Goal: Task Accomplishment & Management: Complete application form

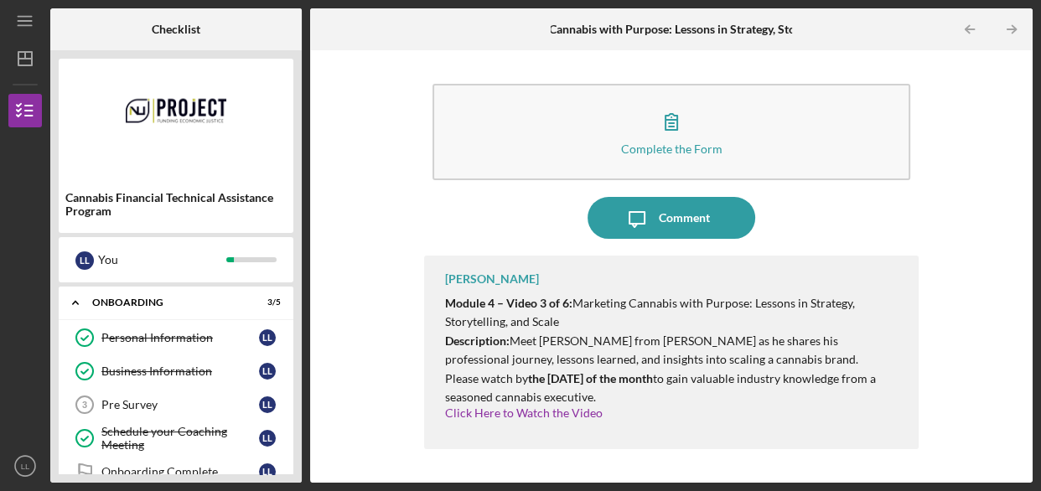
scroll to position [388, 0]
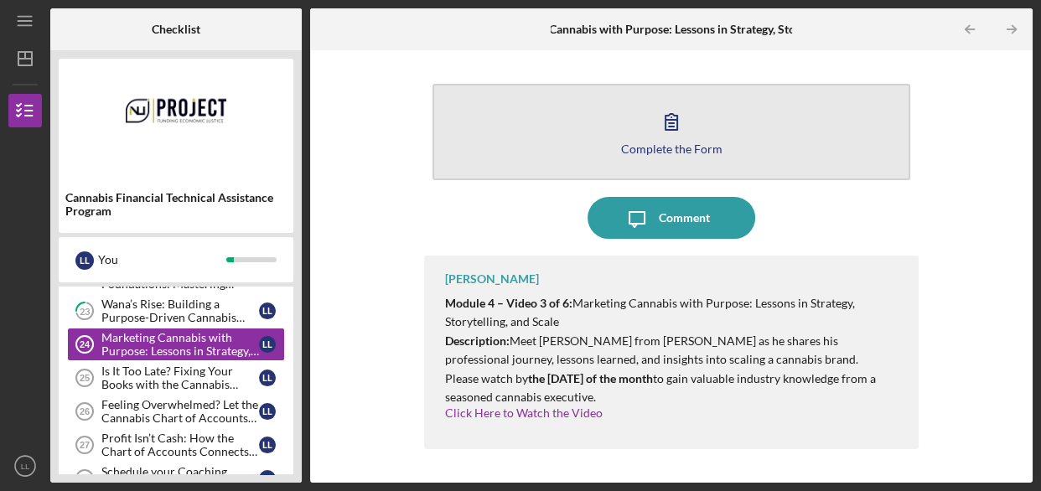
click at [639, 129] on button "Complete the Form Form" at bounding box center [670, 132] width 477 height 96
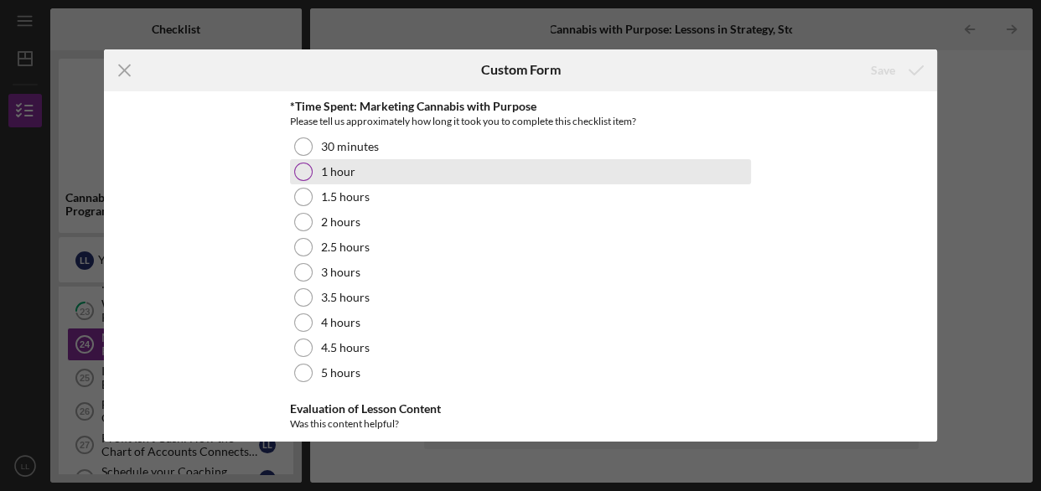
click at [302, 171] on div at bounding box center [303, 172] width 18 height 18
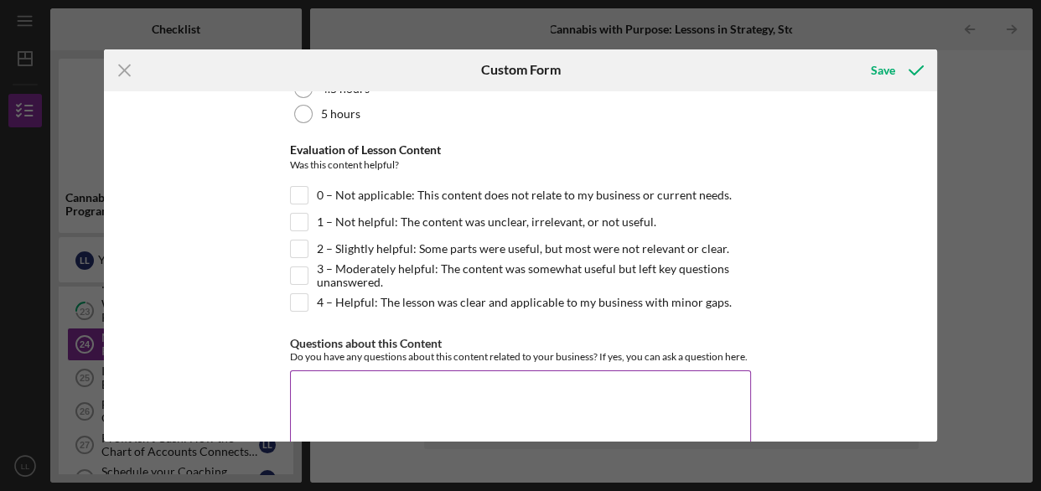
scroll to position [293, 0]
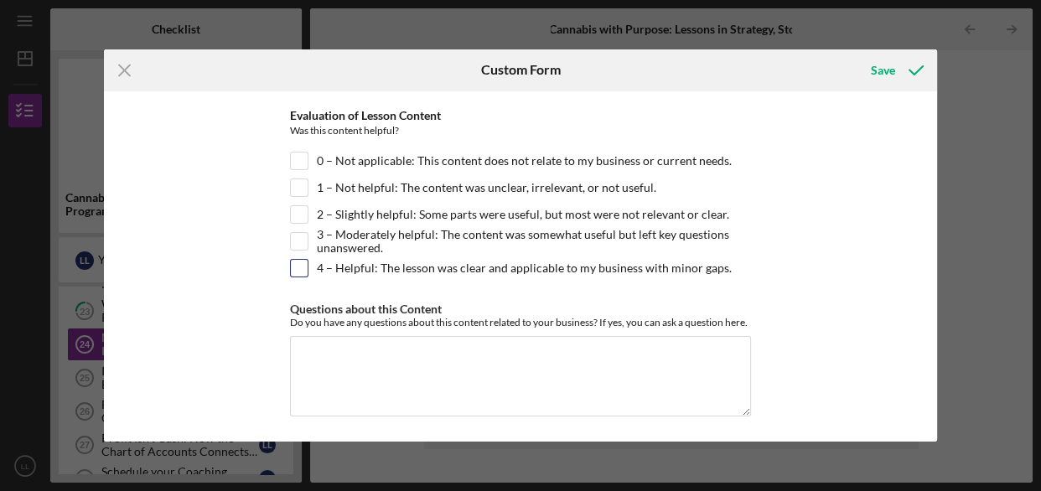
click at [297, 264] on input "4 – Helpful: The lesson was clear and applicable to my business with minor gaps." at bounding box center [299, 268] width 17 height 17
checkbox input "true"
click at [884, 67] on div "Save" at bounding box center [883, 71] width 24 height 34
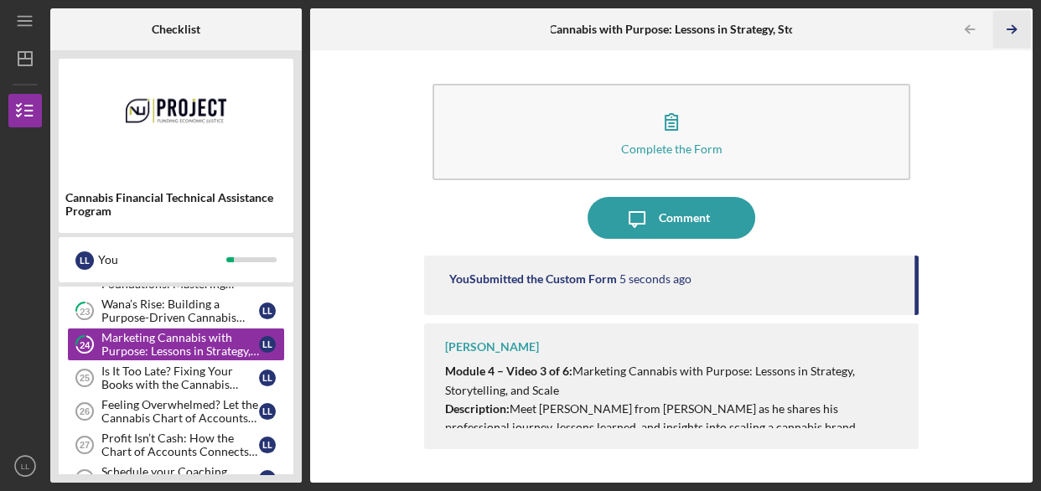
click at [1013, 28] on icon "Icon/Table Pagination Arrow" at bounding box center [1011, 30] width 38 height 38
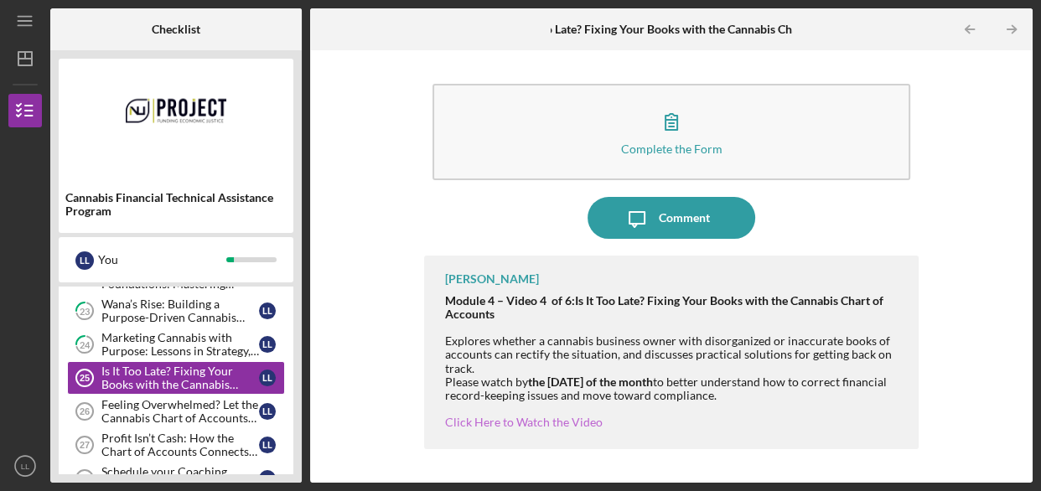
click at [521, 423] on link "Click Here to Watch the Video" at bounding box center [524, 422] width 158 height 14
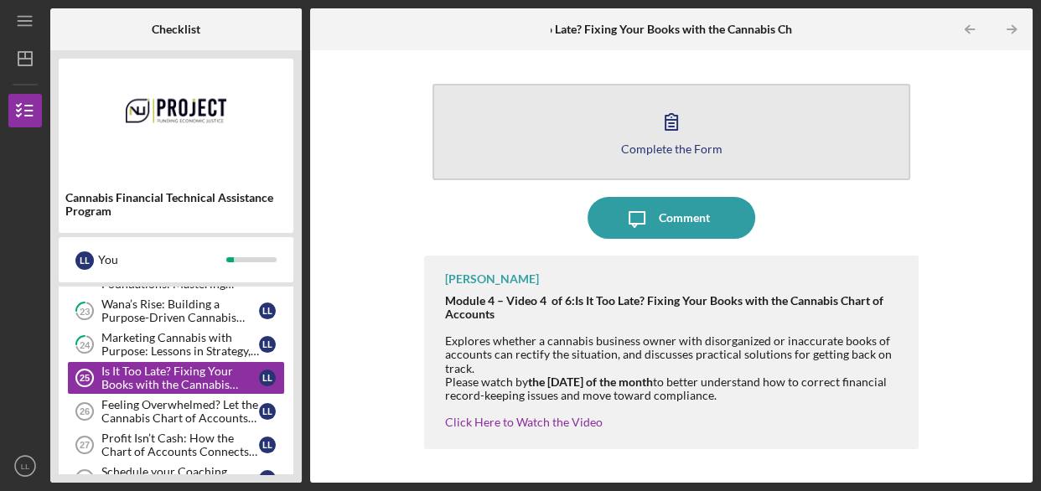
click at [666, 130] on icon "button" at bounding box center [672, 122] width 12 height 16
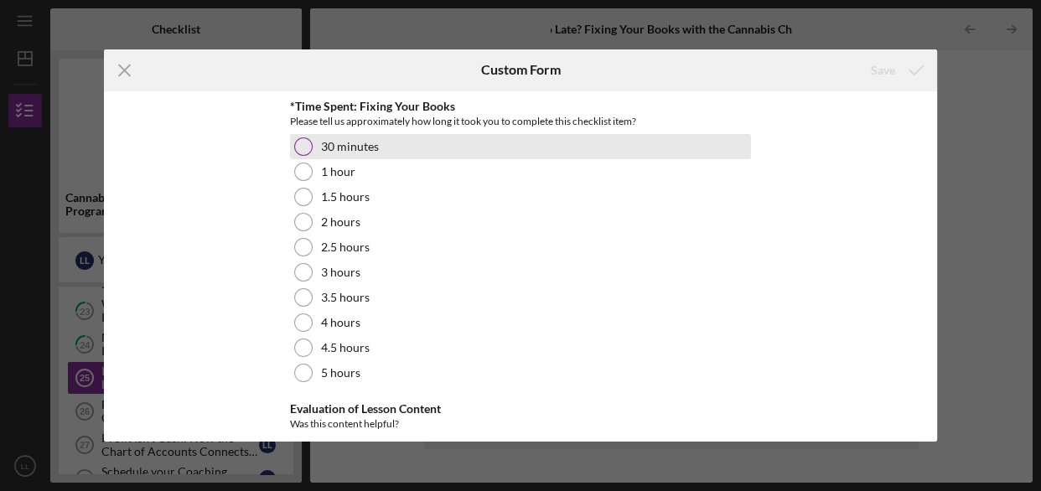
click at [294, 146] on div at bounding box center [303, 146] width 18 height 18
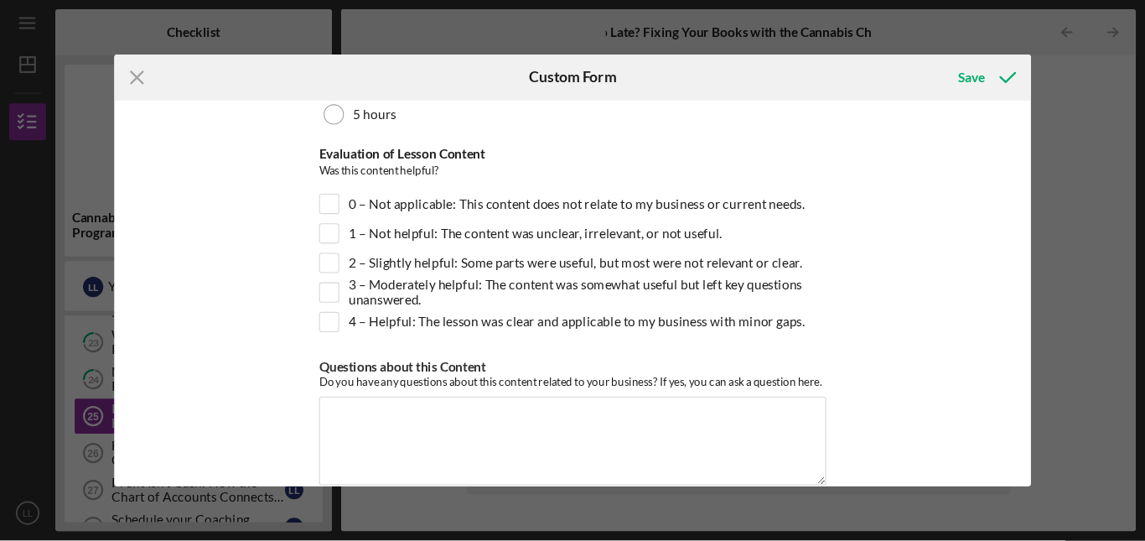
scroll to position [293, 0]
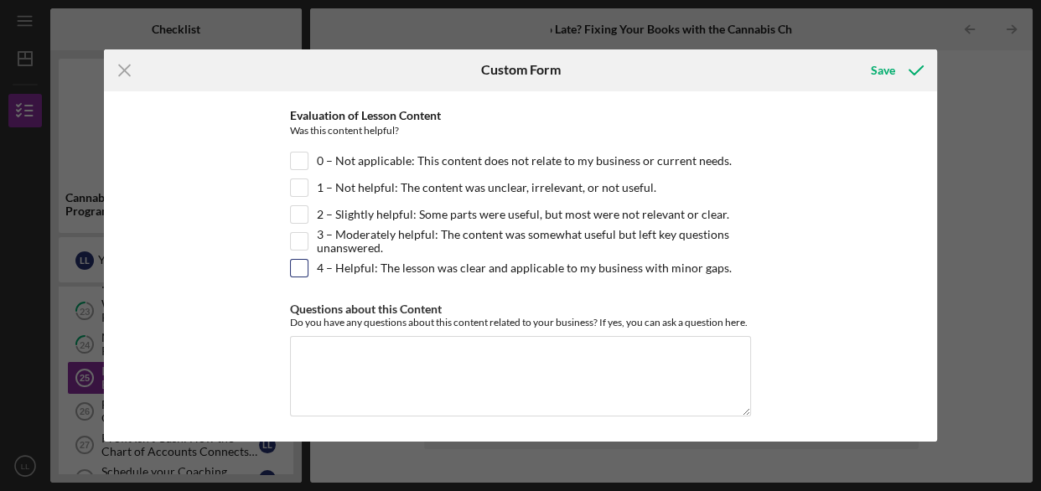
click at [296, 272] on input "4 – Helpful: The lesson was clear and applicable to my business with minor gaps." at bounding box center [299, 268] width 17 height 17
checkbox input "true"
click at [880, 71] on div "Save" at bounding box center [883, 71] width 24 height 34
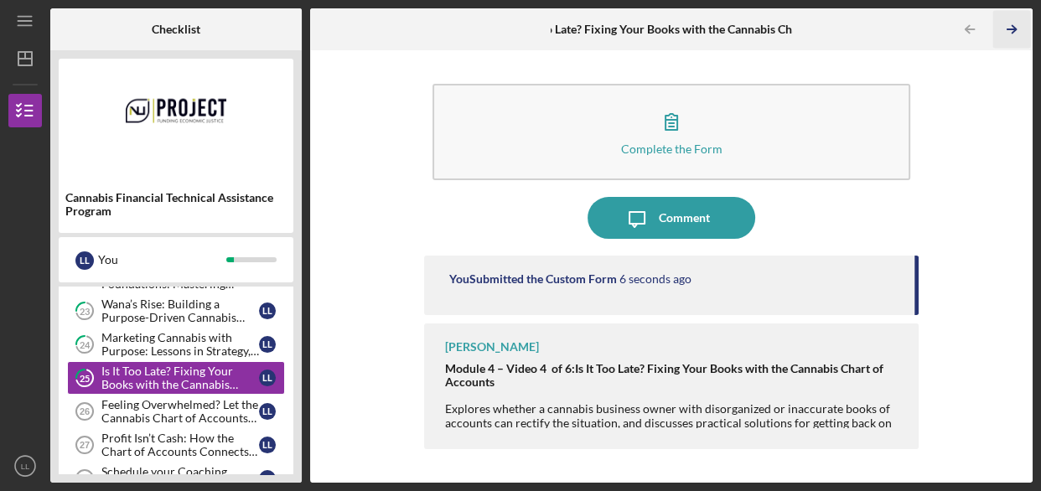
click at [1013, 32] on polyline "button" at bounding box center [1014, 30] width 4 height 8
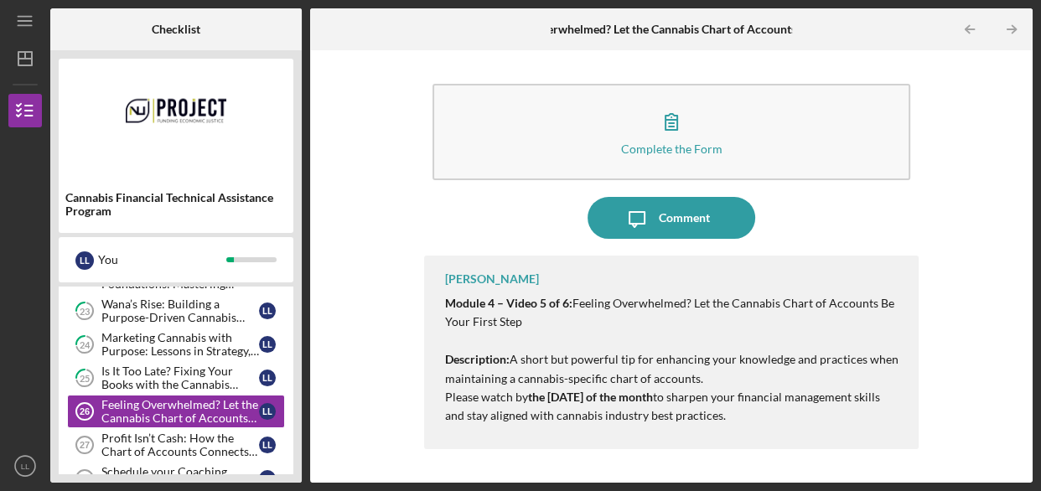
click at [686, 396] on p "Description: A short but powerful tip for enhancing your knowledge and practice…" at bounding box center [673, 379] width 456 height 94
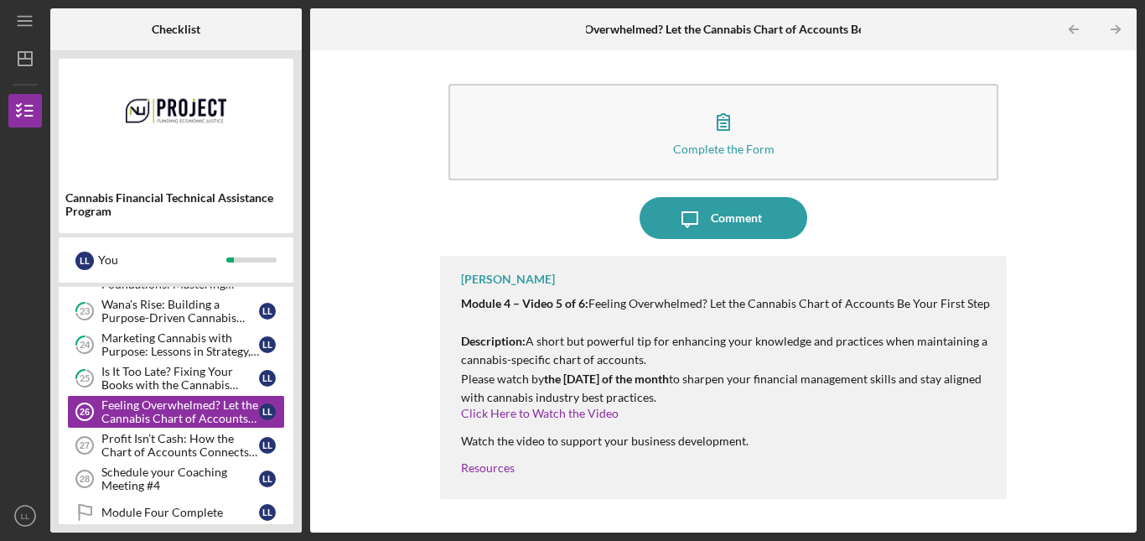
scroll to position [389, 0]
drag, startPoint x: 1005, startPoint y: 0, endPoint x: 380, endPoint y: 212, distance: 660.3
click at [380, 212] on div "Complete the Form Form Icon/Message Comment [PERSON_NAME] 4 – Video 5 of 6: Fee…" at bounding box center [724, 291] width 810 height 465
click at [533, 413] on link "Click Here to Watch the Video" at bounding box center [540, 413] width 158 height 14
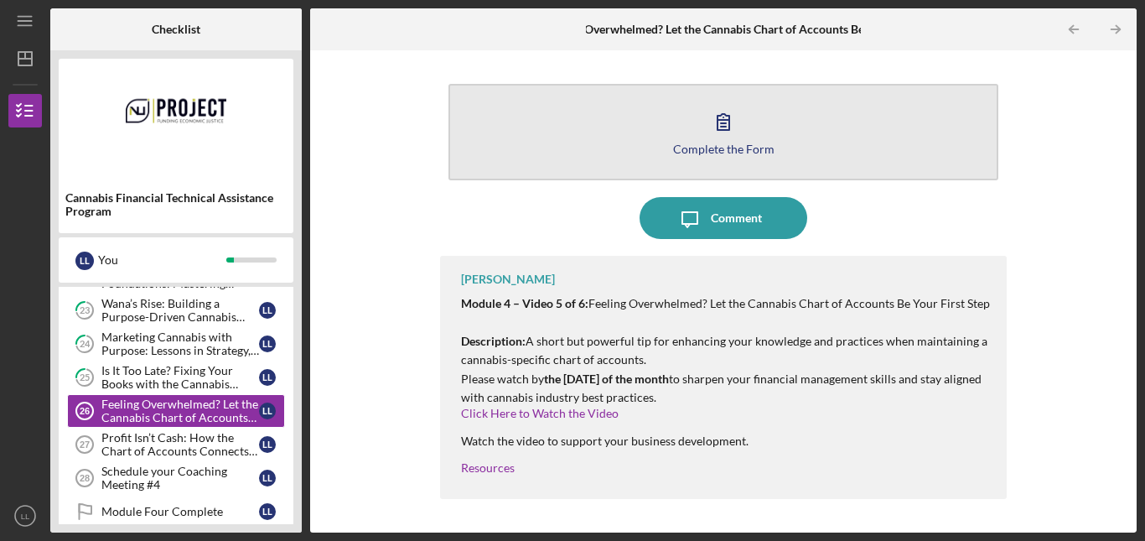
click at [731, 145] on div "Complete the Form" at bounding box center [723, 148] width 101 height 13
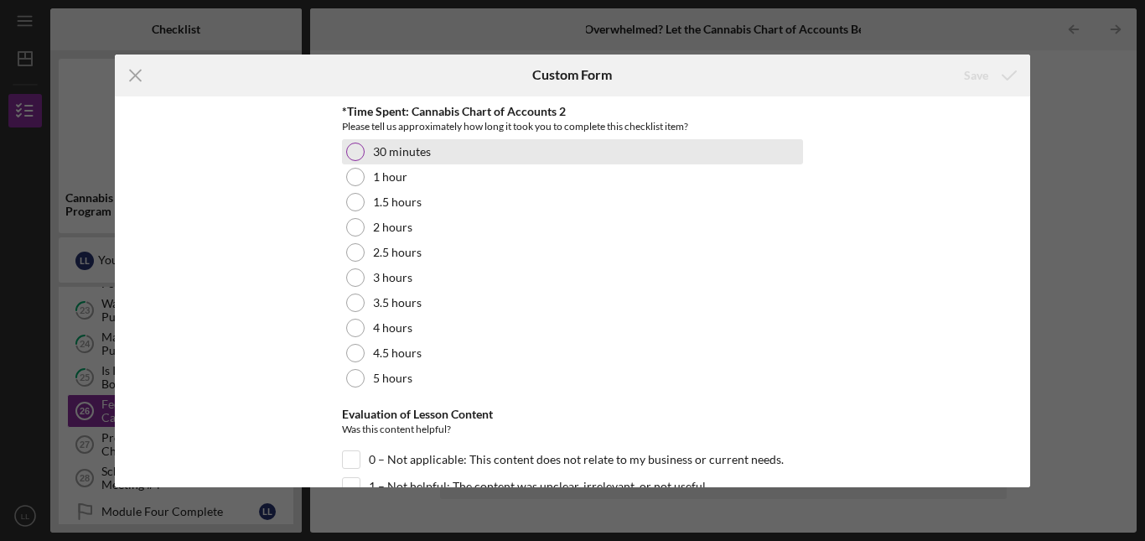
click at [358, 152] on div at bounding box center [355, 151] width 18 height 18
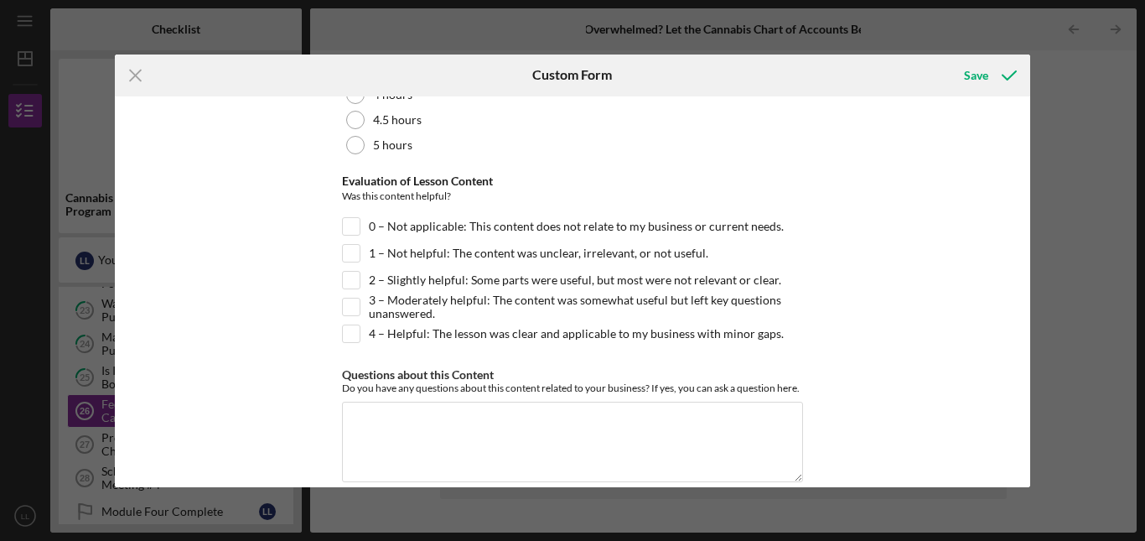
scroll to position [256, 0]
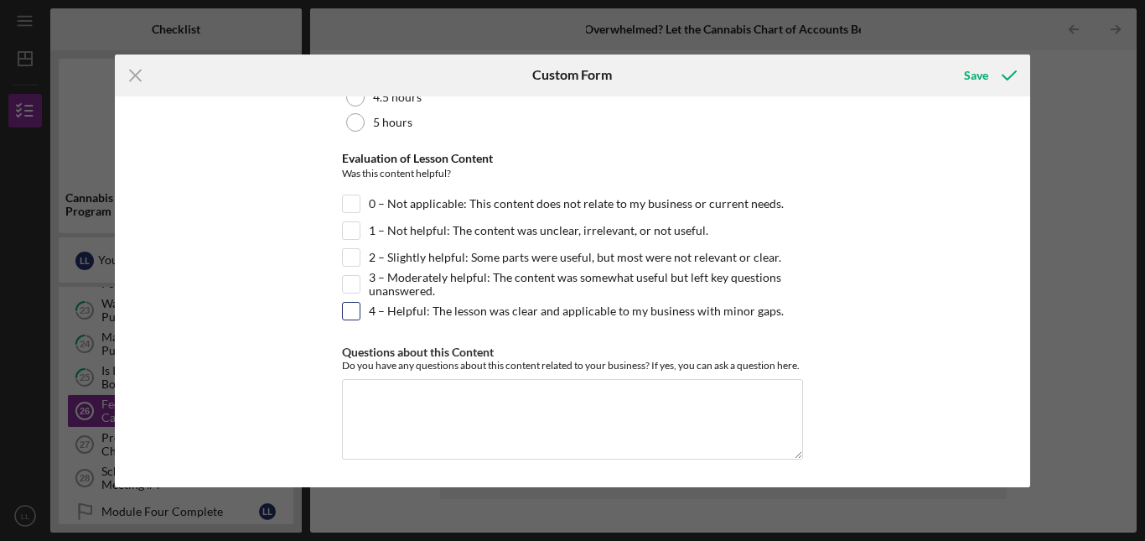
click at [353, 312] on input "4 – Helpful: The lesson was clear and applicable to my business with minor gaps." at bounding box center [351, 311] width 17 height 17
checkbox input "true"
click at [975, 75] on div "Save" at bounding box center [976, 76] width 24 height 34
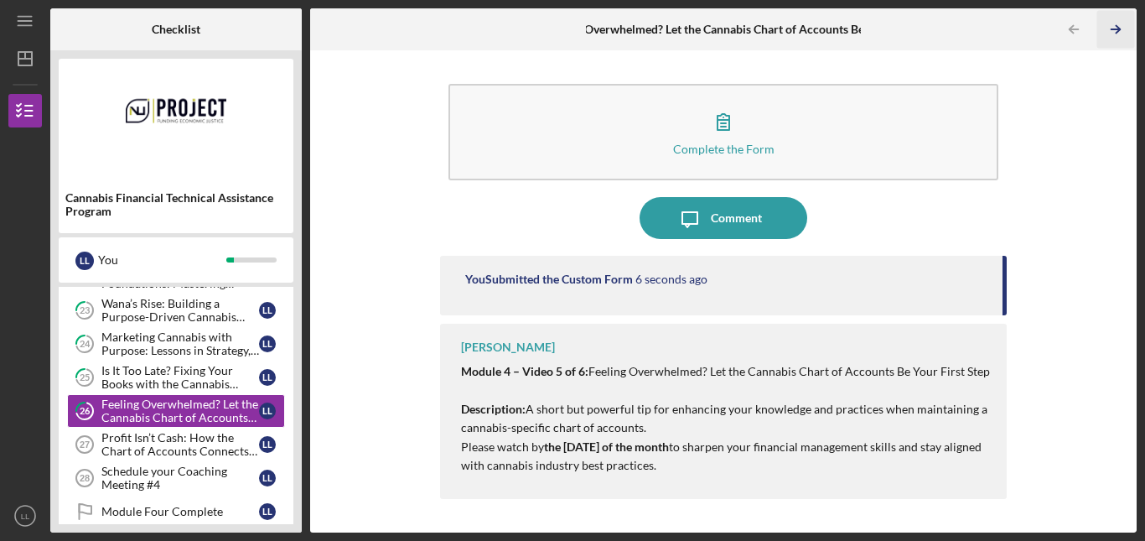
click at [1040, 27] on icon "Icon/Table Pagination Arrow" at bounding box center [1116, 30] width 38 height 38
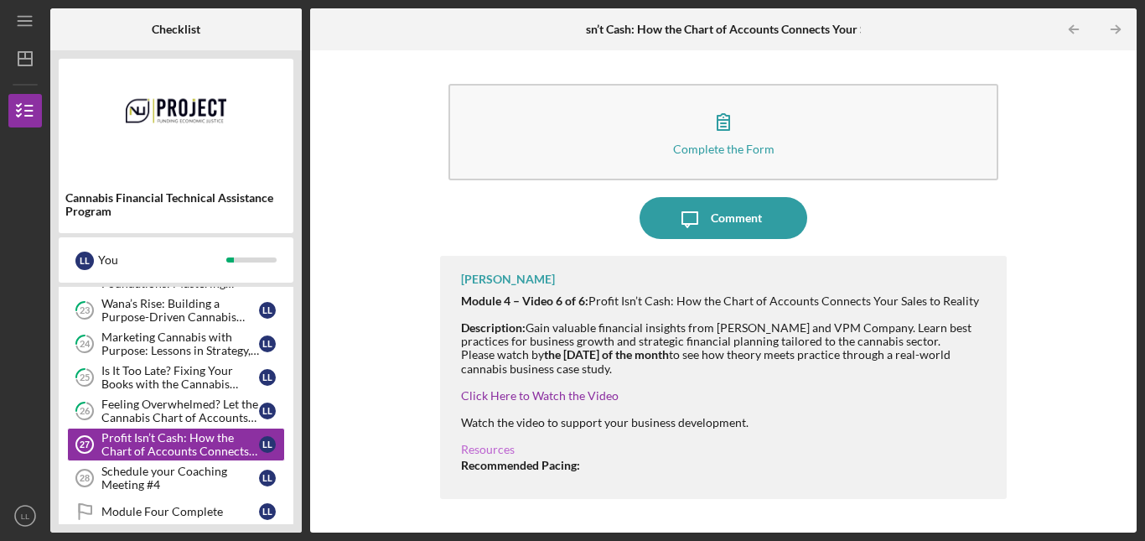
click at [493, 449] on link "Resources" at bounding box center [488, 449] width 54 height 14
click at [516, 391] on link "Click Here to Watch the Video" at bounding box center [540, 395] width 158 height 14
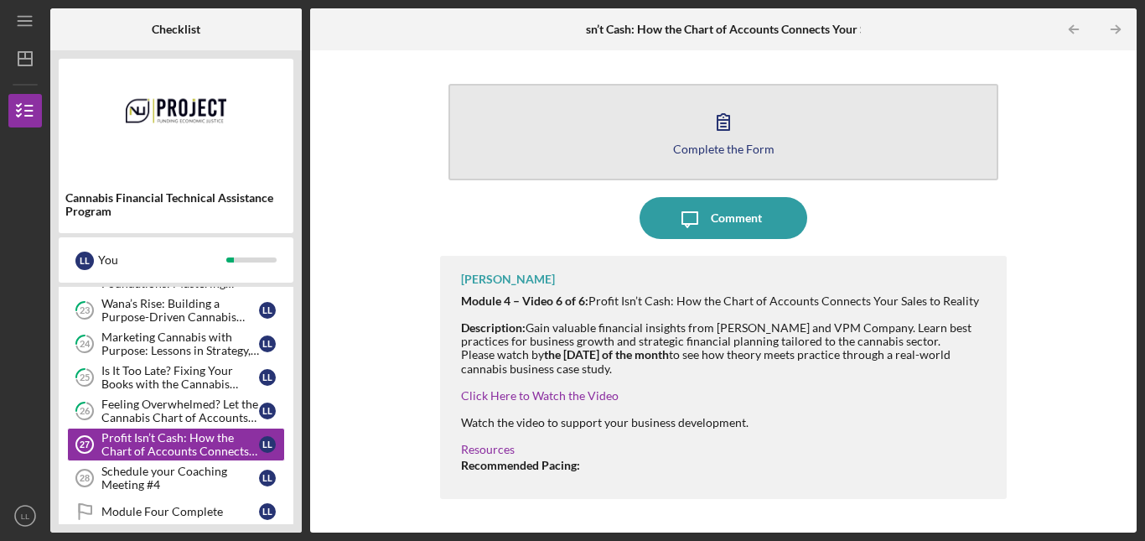
click at [702, 137] on button "Complete the Form Form" at bounding box center [723, 132] width 550 height 96
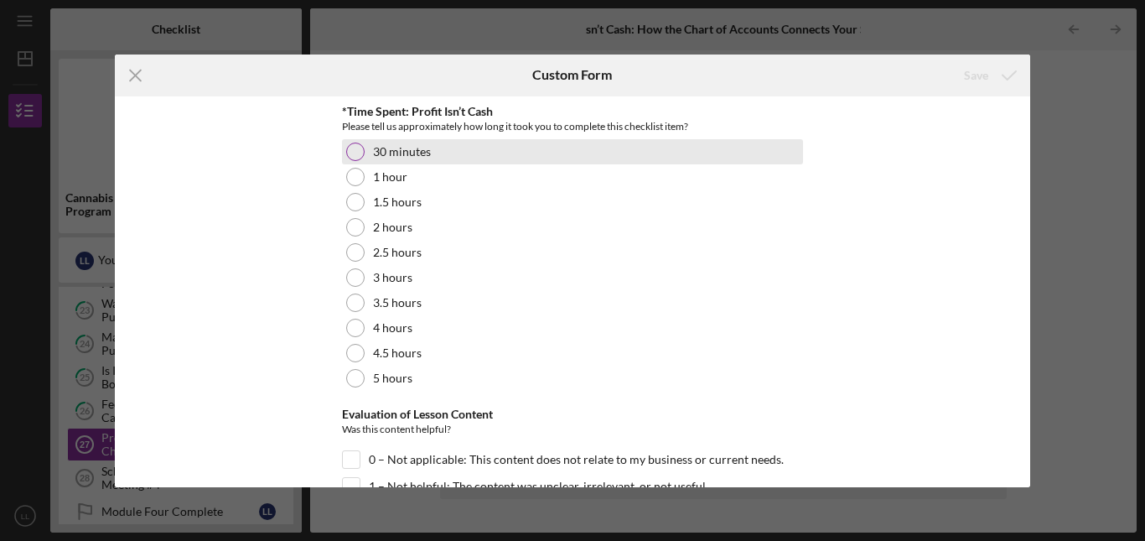
click at [351, 151] on div at bounding box center [355, 151] width 18 height 18
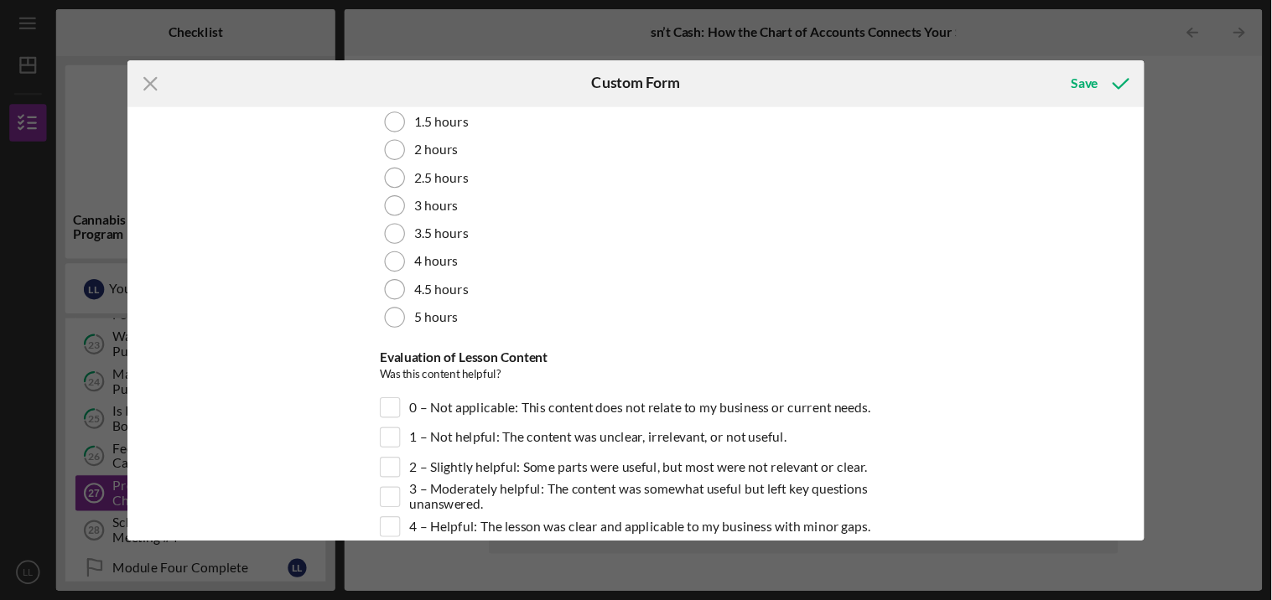
scroll to position [256, 0]
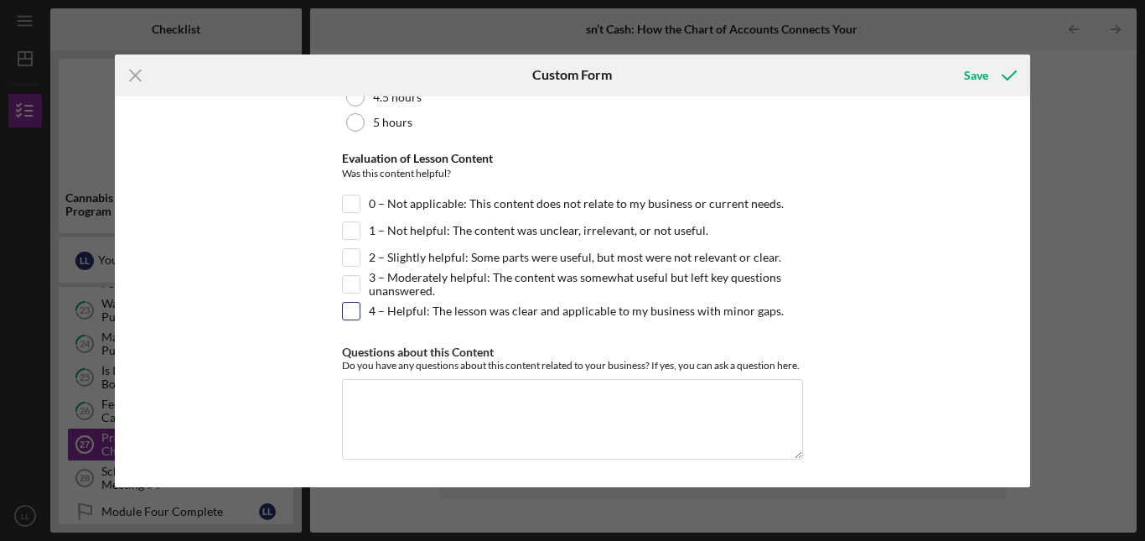
click at [351, 310] on input "4 – Helpful: The lesson was clear and applicable to my business with minor gaps." at bounding box center [351, 311] width 17 height 17
checkbox input "true"
click at [974, 76] on div "Save" at bounding box center [976, 76] width 24 height 34
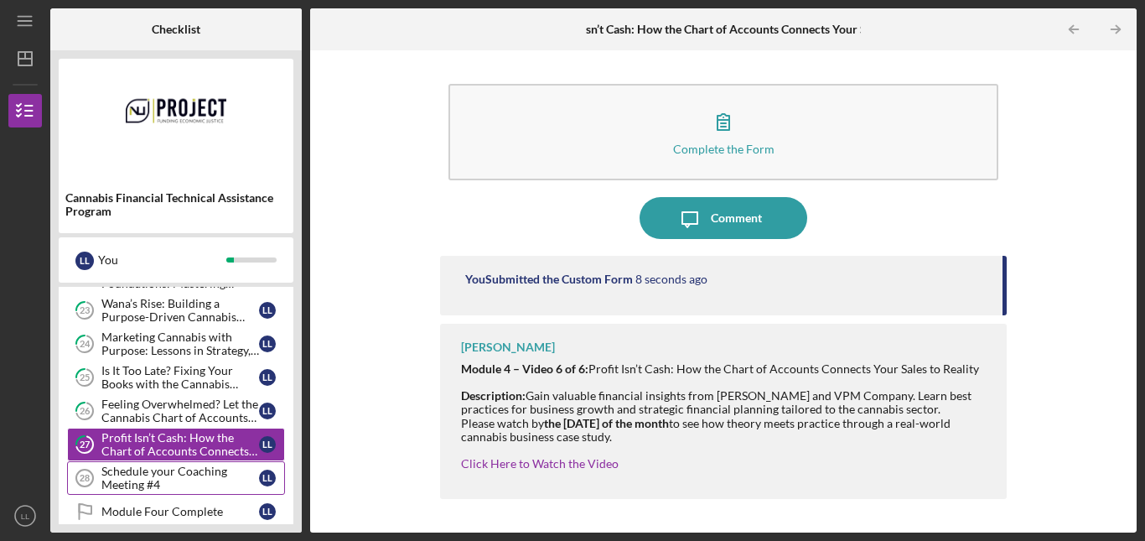
click at [197, 476] on div "Schedule your Coaching Meeting #4" at bounding box center [180, 477] width 158 height 27
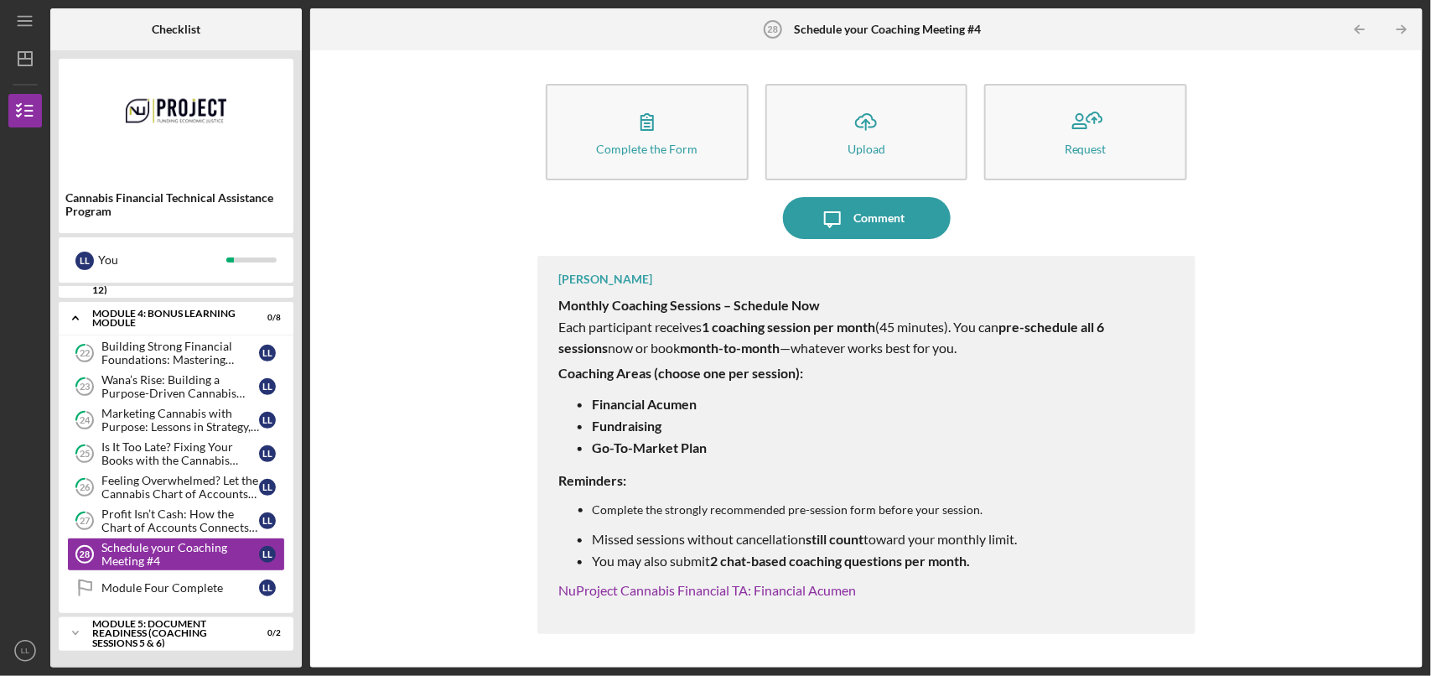
scroll to position [319, 0]
drag, startPoint x: 1070, startPoint y: 1, endPoint x: 876, endPoint y: 422, distance: 463.2
click at [876, 422] on p "Fundraising" at bounding box center [885, 426] width 586 height 22
click at [700, 490] on link "NuProject Cannabis Financial TA: Financial Acumen" at bounding box center [707, 590] width 298 height 16
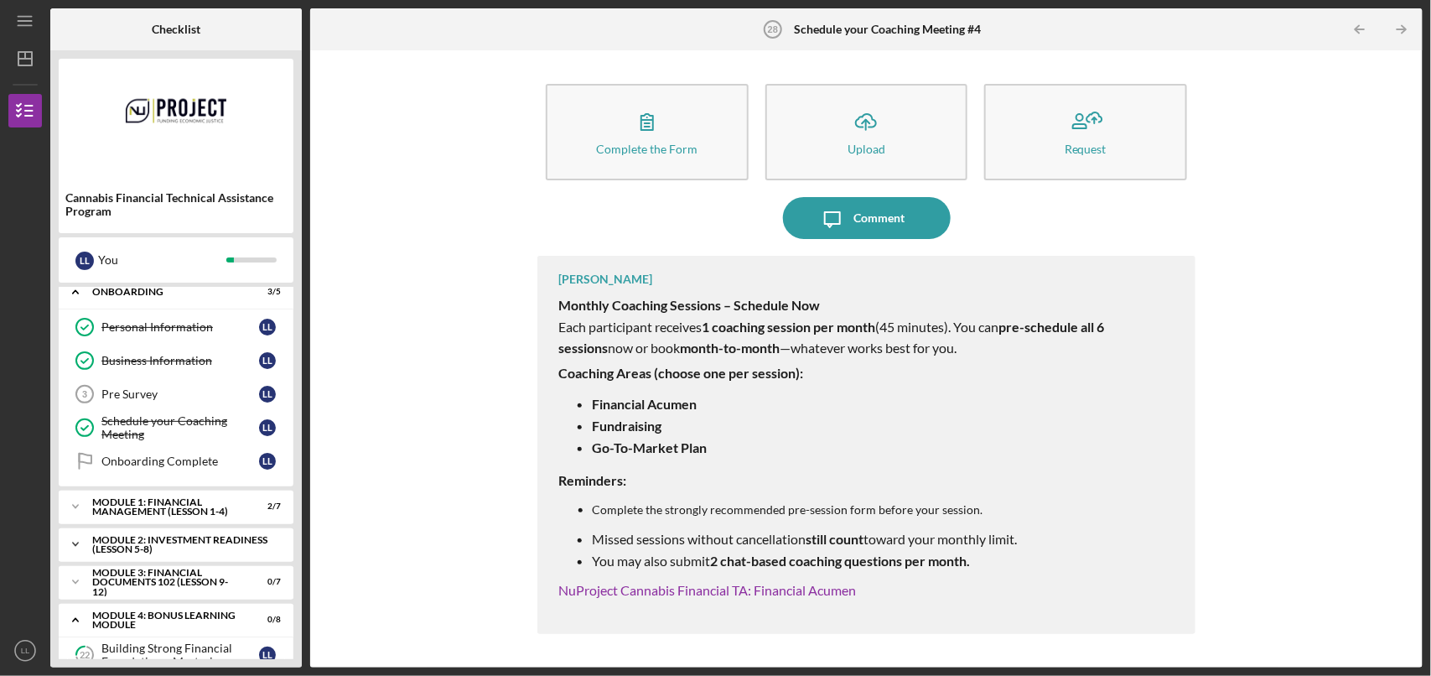
scroll to position [0, 0]
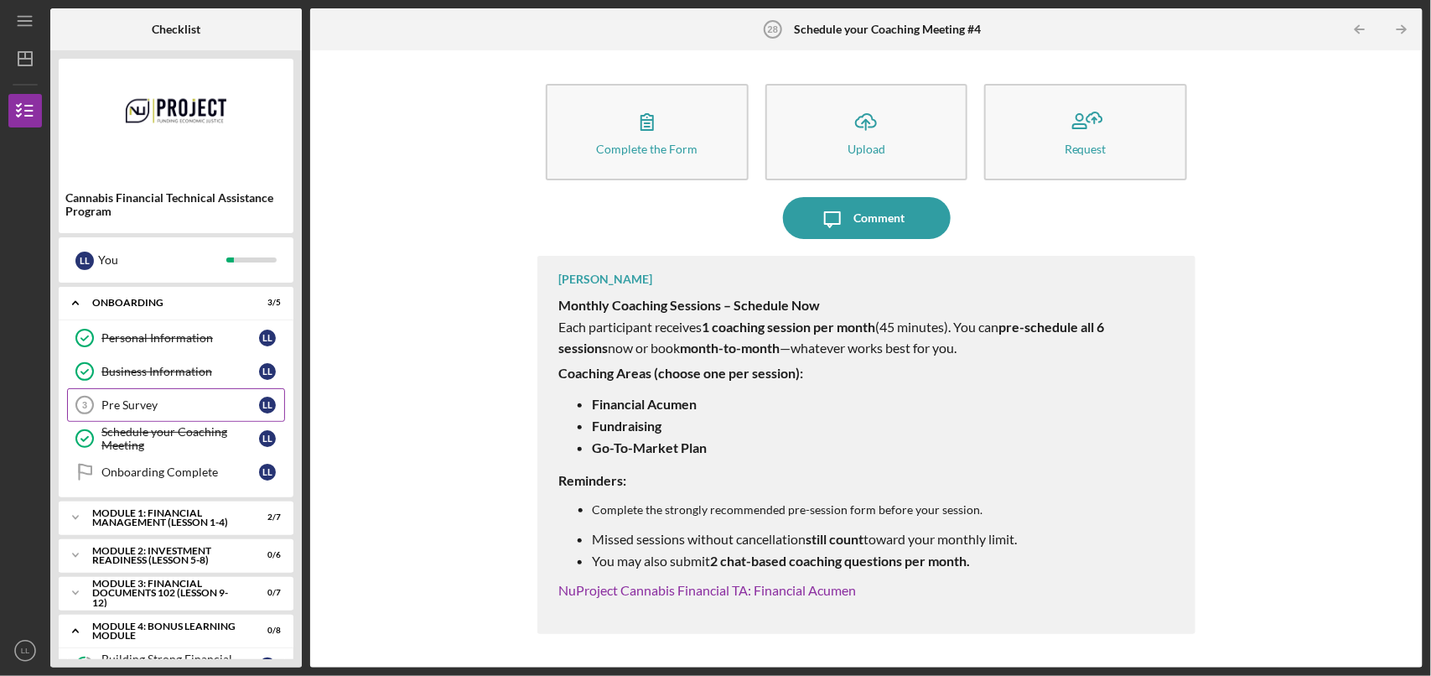
click at [140, 401] on div "Pre Survey" at bounding box center [180, 404] width 158 height 13
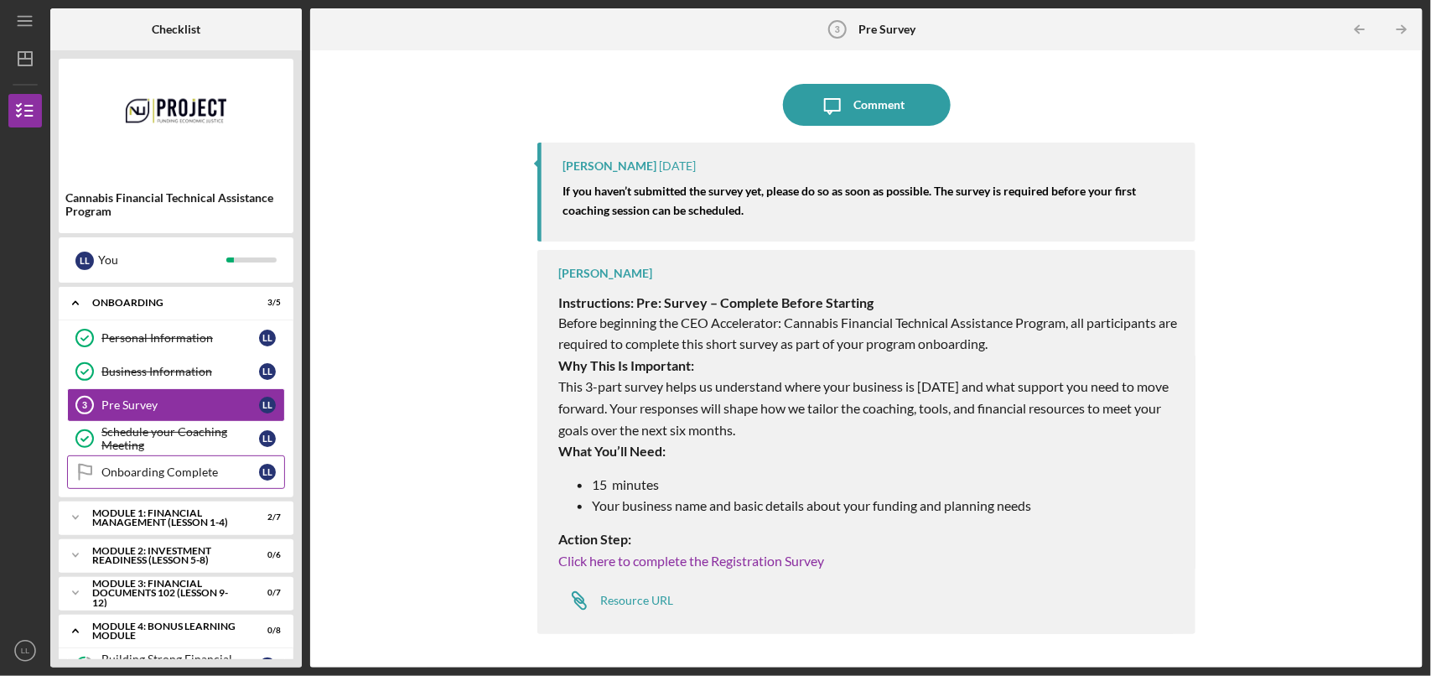
click at [170, 470] on div "Onboarding Complete" at bounding box center [180, 471] width 158 height 13
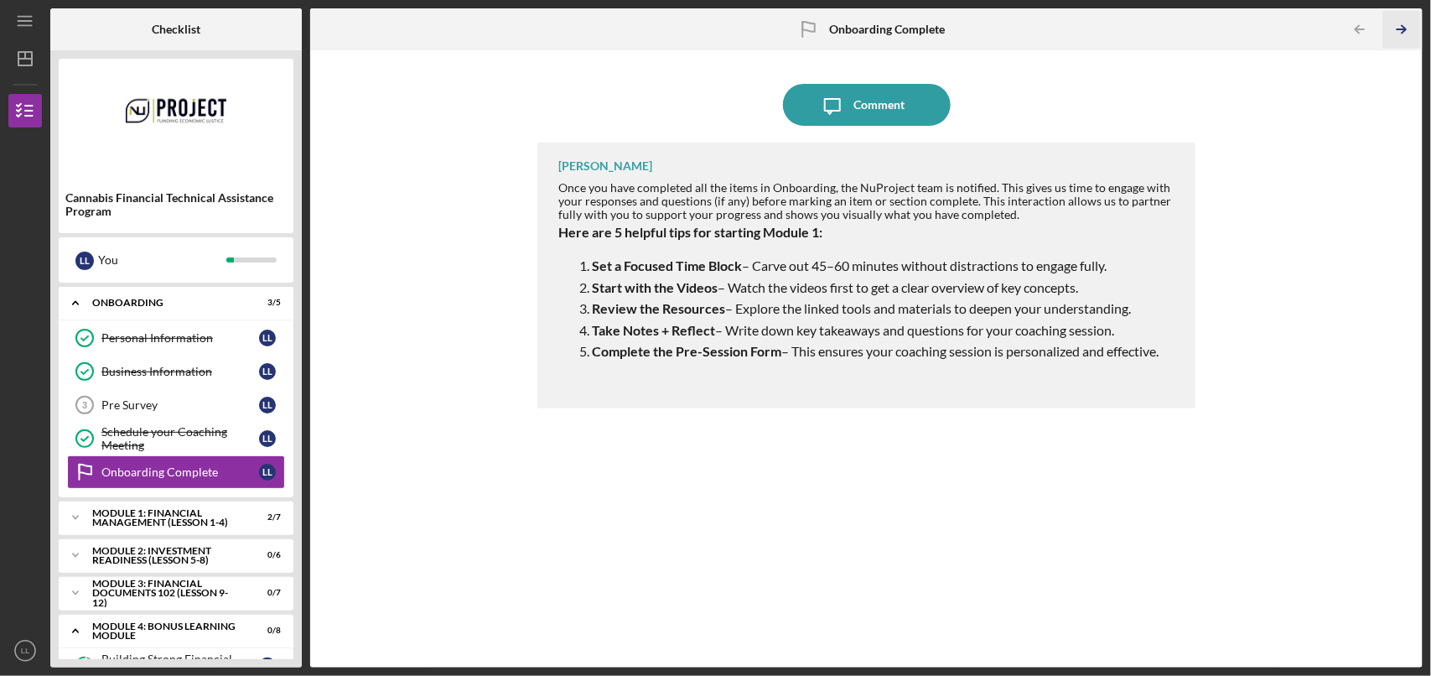
click at [1040, 31] on icon "Icon/Table Pagination Arrow" at bounding box center [1401, 30] width 38 height 38
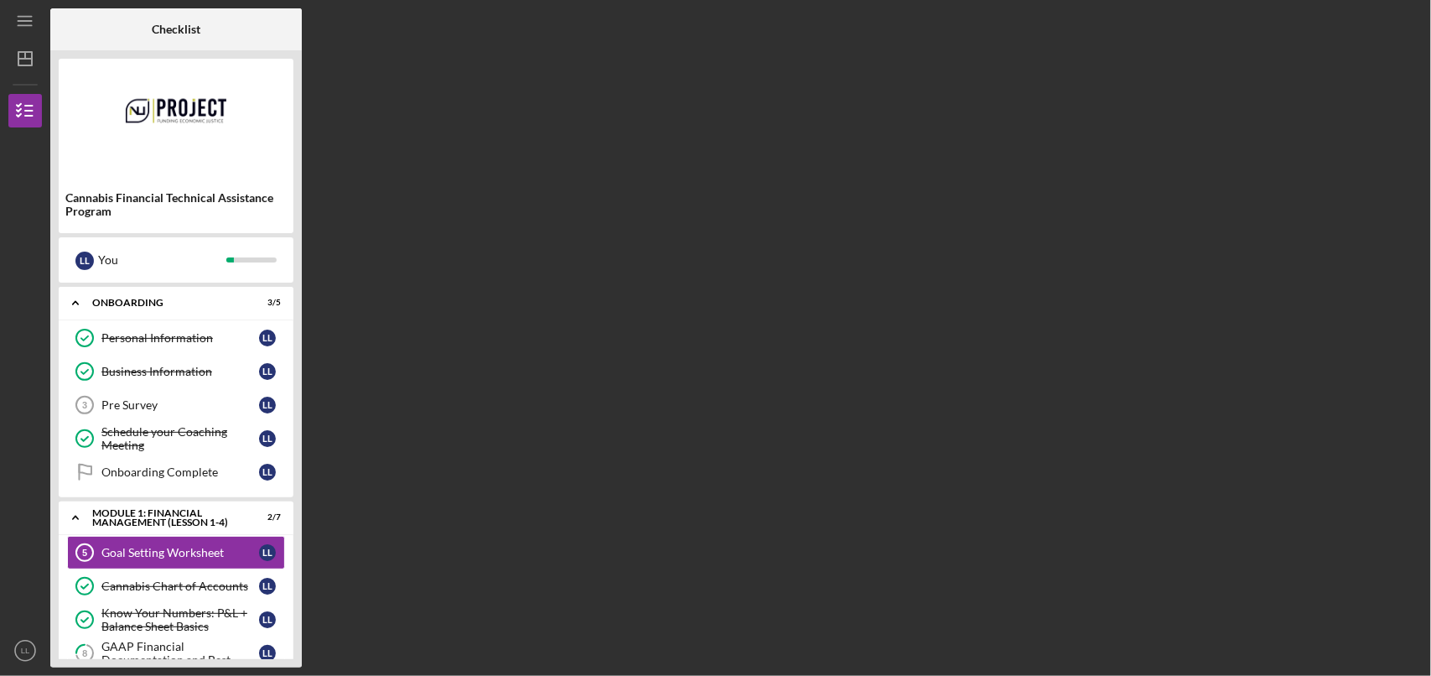
scroll to position [82, 0]
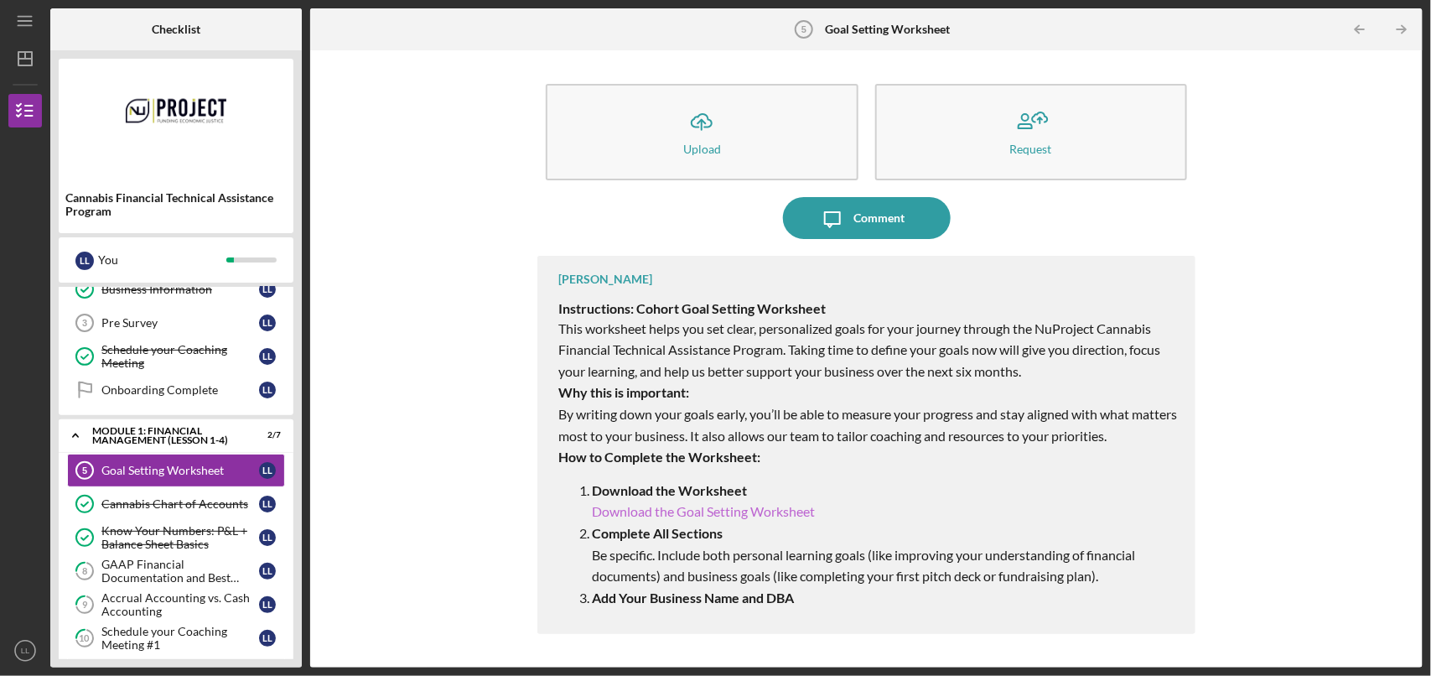
click at [647, 490] on link "Download the Goal Setting Worksheet" at bounding box center [703, 511] width 223 height 16
